Goal: Transaction & Acquisition: Purchase product/service

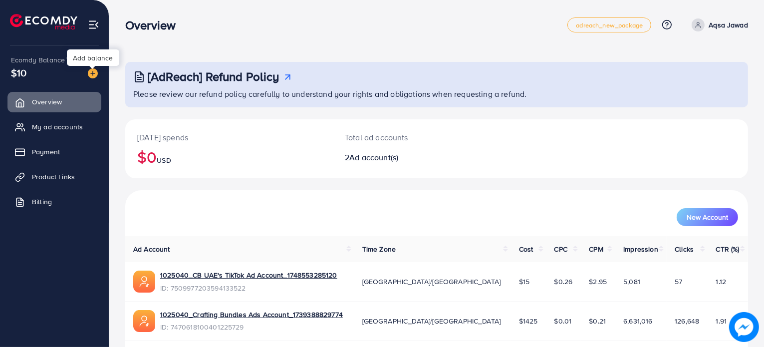
click at [88, 72] on img at bounding box center [93, 73] width 10 height 10
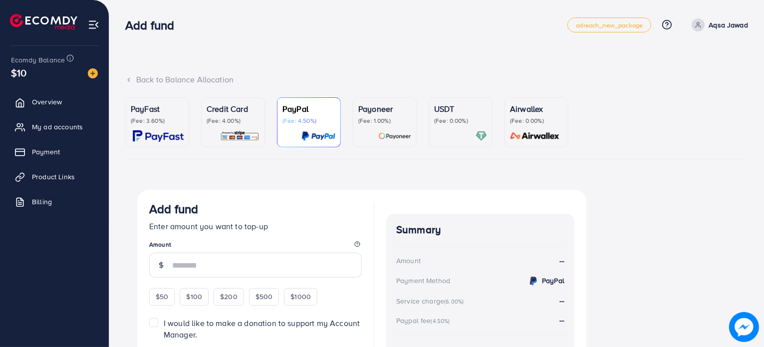
click at [142, 115] on div "PayFast (Fee: 3.60%)" at bounding box center [157, 114] width 53 height 22
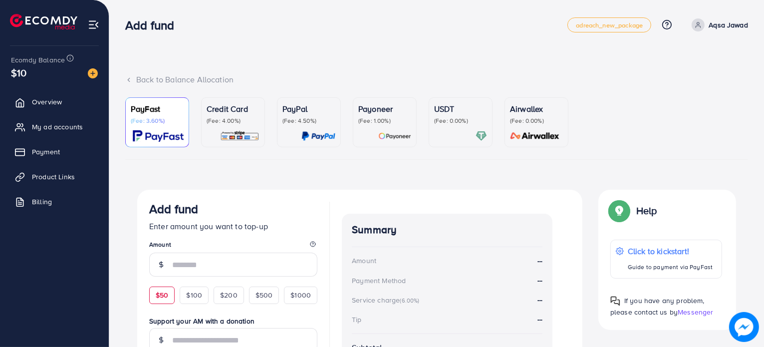
click at [168, 299] on span "$50" at bounding box center [162, 295] width 12 height 10
type input "**"
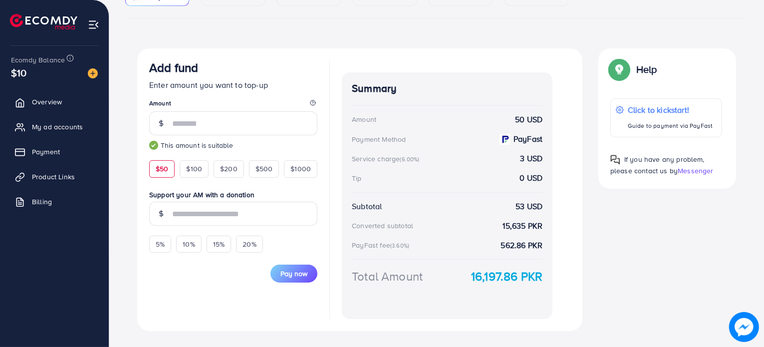
scroll to position [161, 0]
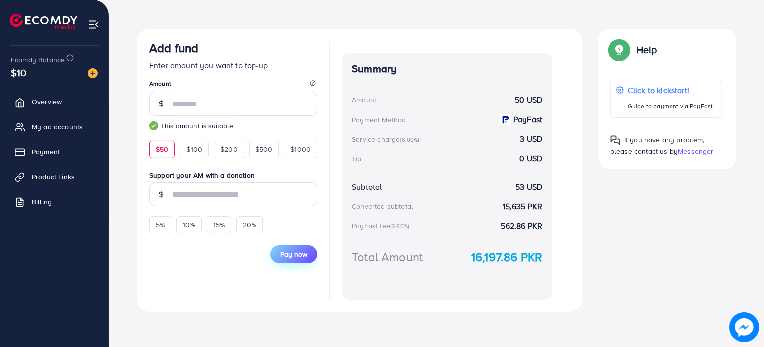
click at [295, 251] on span "Pay now" at bounding box center [293, 254] width 27 height 10
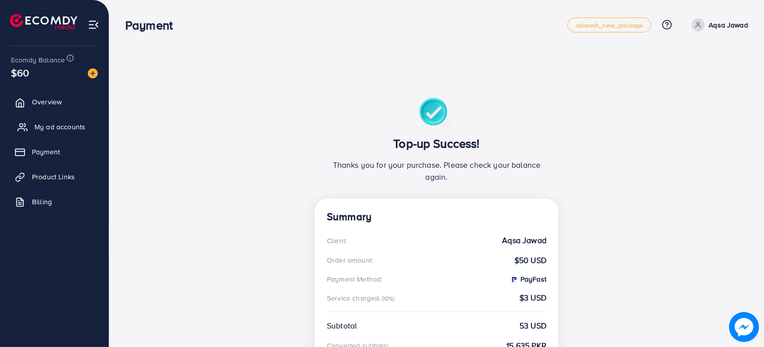
click at [63, 129] on span "My ad accounts" at bounding box center [59, 127] width 51 height 10
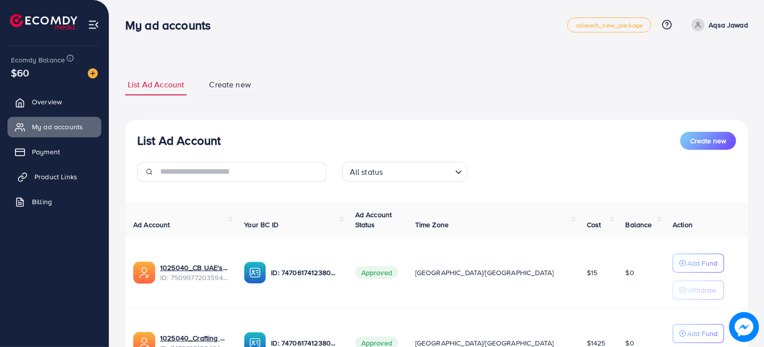
click at [66, 174] on span "Product Links" at bounding box center [55, 177] width 43 height 10
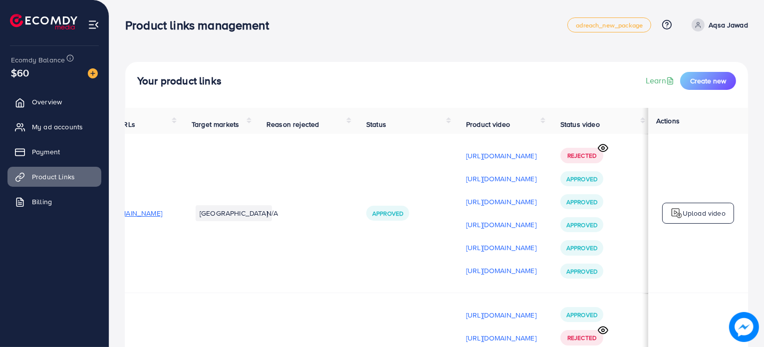
scroll to position [0, 170]
click at [503, 276] on p "[URL][DOMAIN_NAME]" at bounding box center [501, 270] width 70 height 12
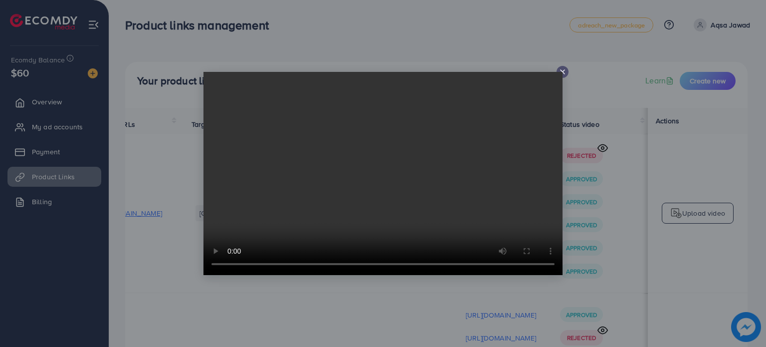
click at [561, 70] on line at bounding box center [563, 72] width 4 height 4
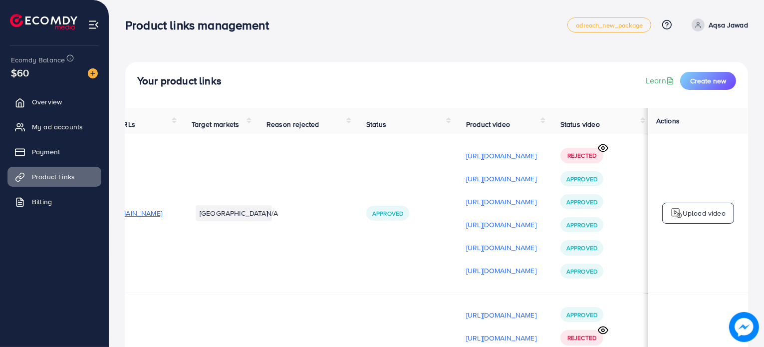
scroll to position [0, 168]
click at [81, 130] on span "My ad accounts" at bounding box center [59, 127] width 51 height 10
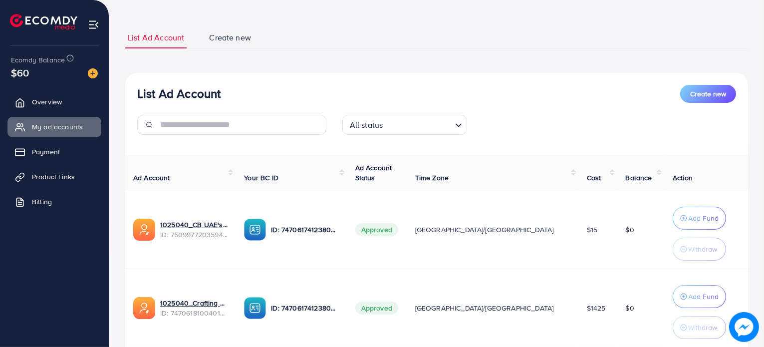
scroll to position [49, 0]
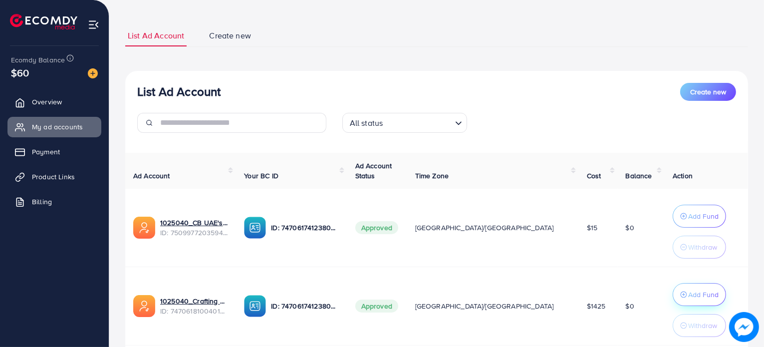
click at [688, 297] on p "Add Fund" at bounding box center [703, 294] width 30 height 12
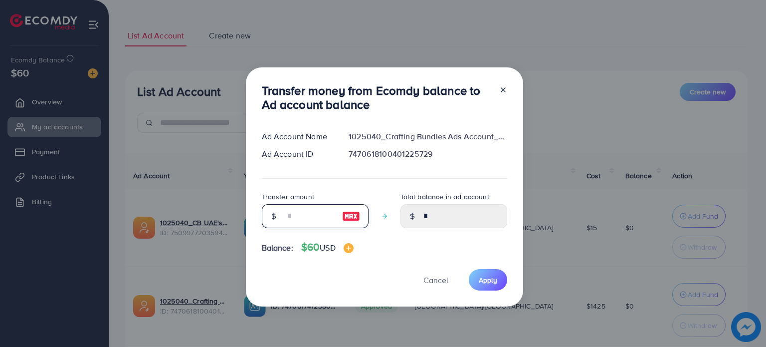
click at [302, 219] on input "number" at bounding box center [310, 216] width 50 height 24
type input "**"
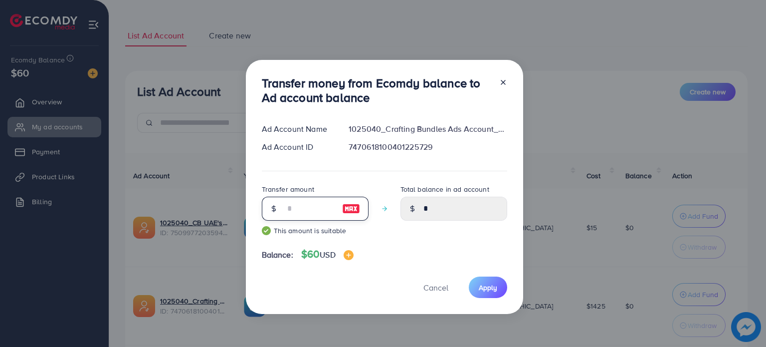
type input "*****"
type input "**"
click at [485, 290] on span "Apply" at bounding box center [488, 287] width 18 height 10
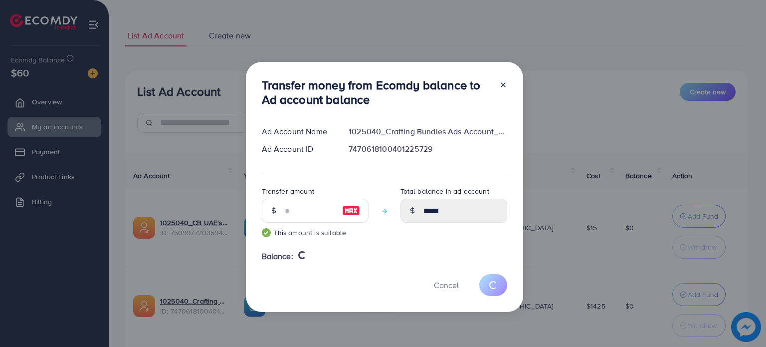
type input "*"
